Goal: Task Accomplishment & Management: Manage account settings

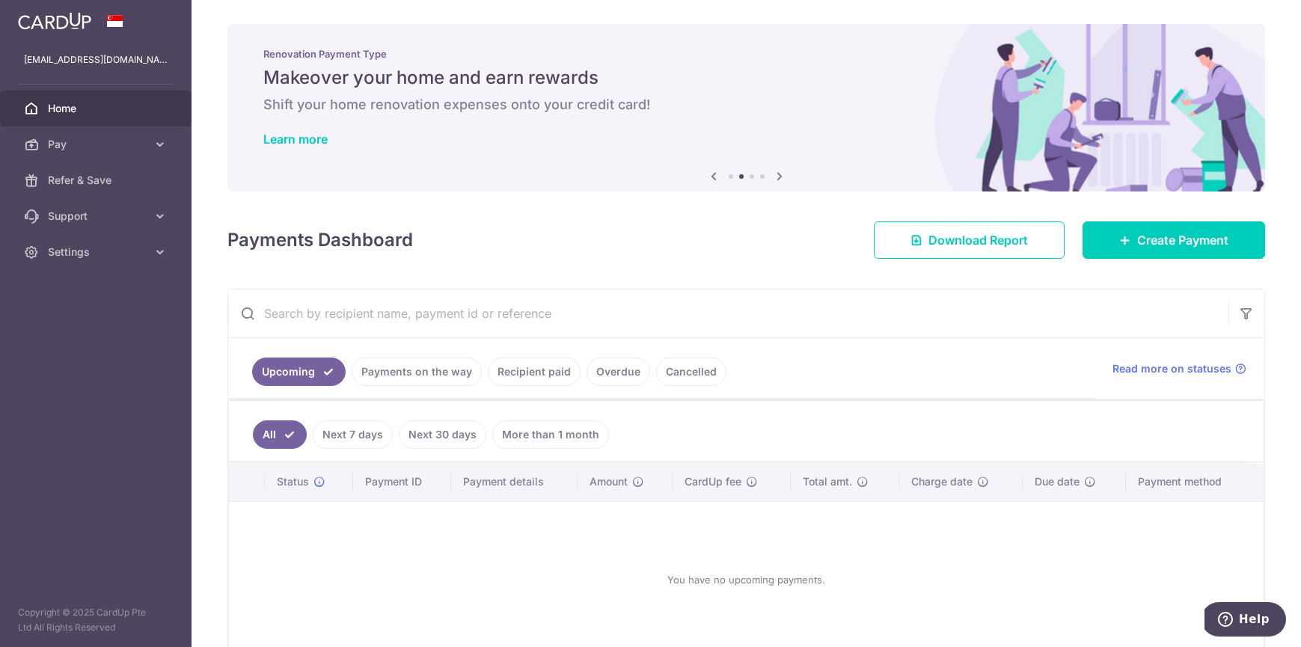
click at [536, 368] on link "Recipient paid" at bounding box center [534, 372] width 93 height 28
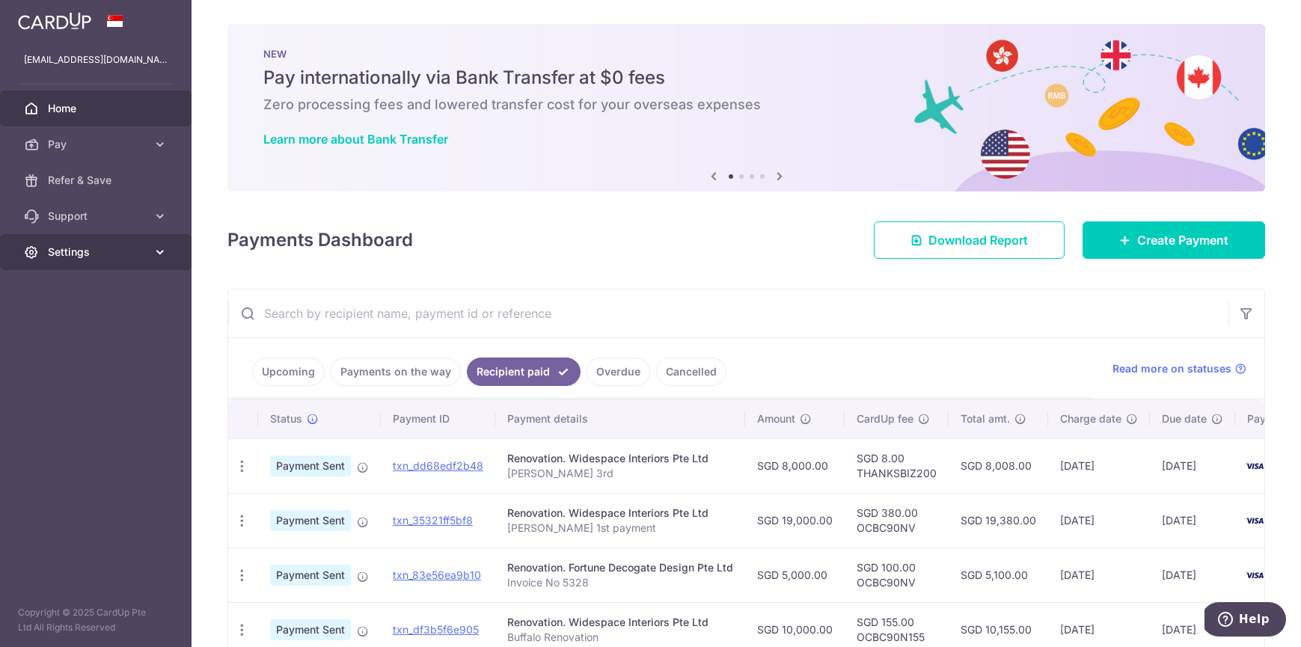
drag, startPoint x: 896, startPoint y: 373, endPoint x: 154, endPoint y: 254, distance: 751.5
click at [154, 254] on icon at bounding box center [160, 252] width 15 height 15
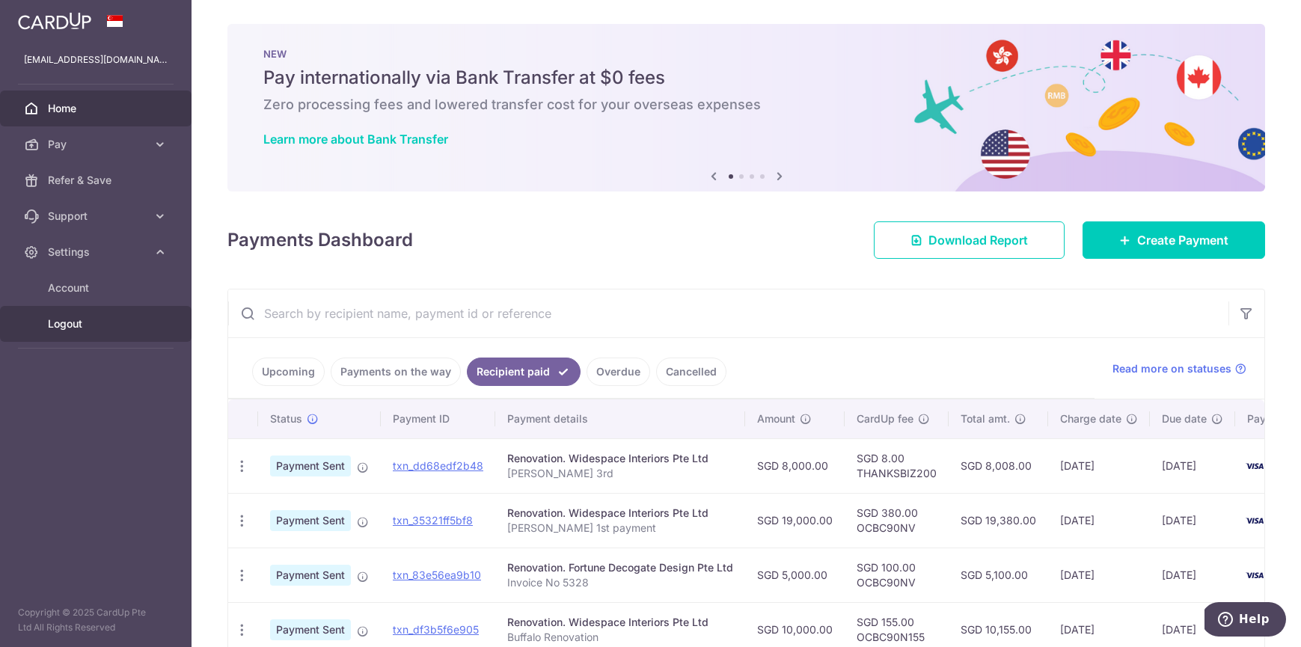
drag, startPoint x: 154, startPoint y: 254, endPoint x: 69, endPoint y: 327, distance: 112.5
click at [69, 327] on span "Logout" at bounding box center [97, 323] width 99 height 15
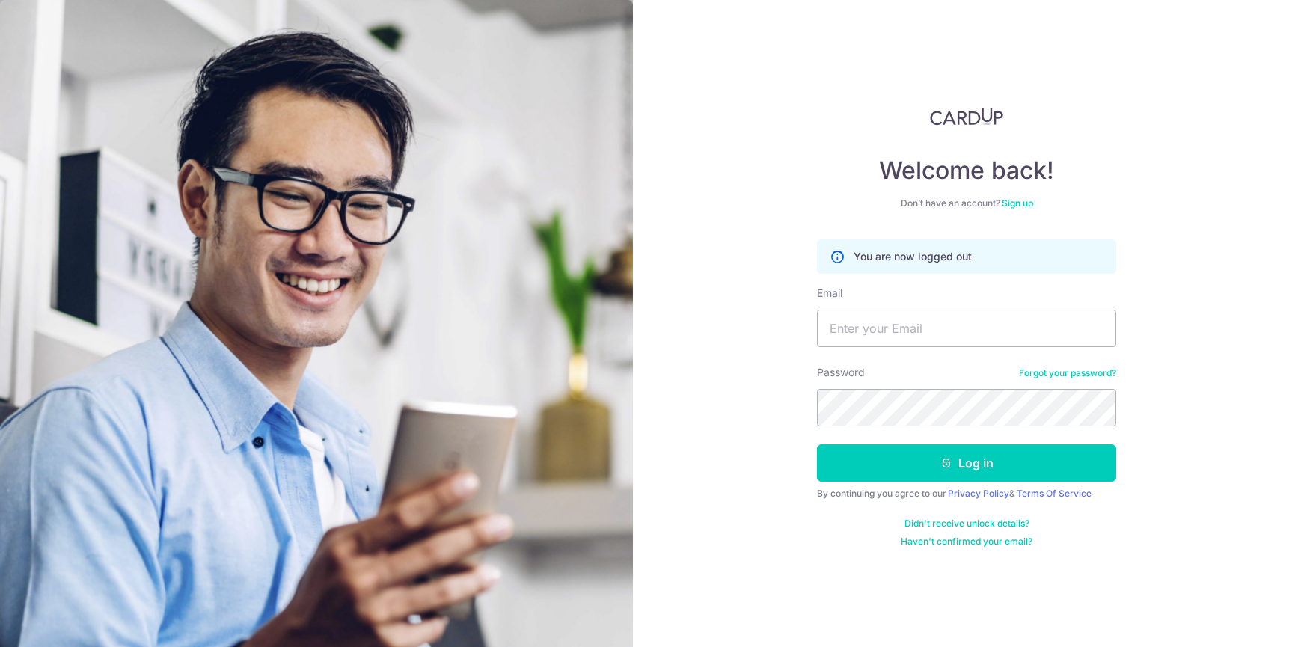
click at [707, 174] on div "Welcome back! Don’t have an account? Sign up You are now logged out Email Passw…" at bounding box center [967, 323] width 669 height 647
